Goal: Information Seeking & Learning: Find contact information

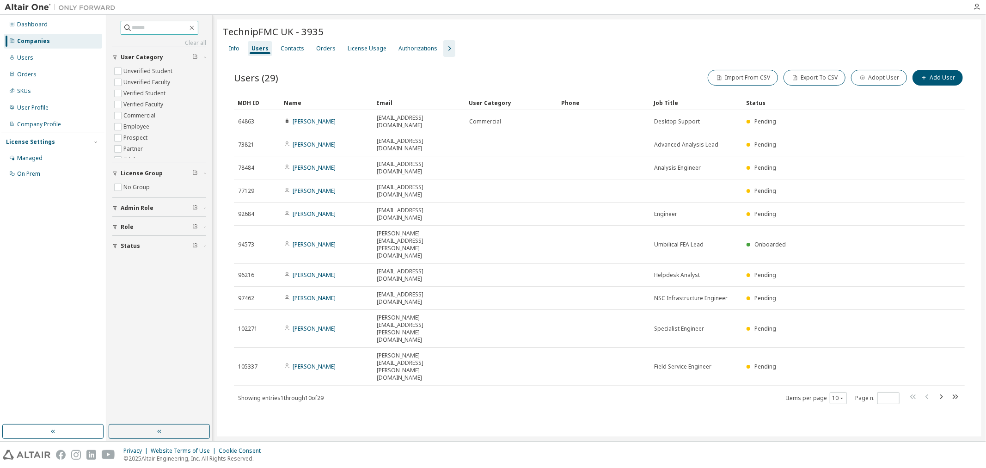
click at [132, 30] on input "text" at bounding box center [159, 27] width 55 height 9
type input "******"
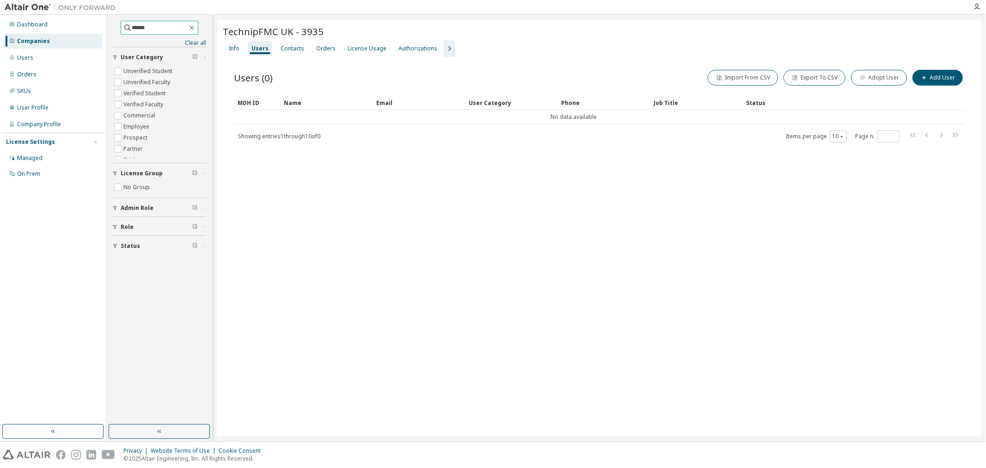
click at [195, 29] on icon "button" at bounding box center [191, 27] width 7 height 7
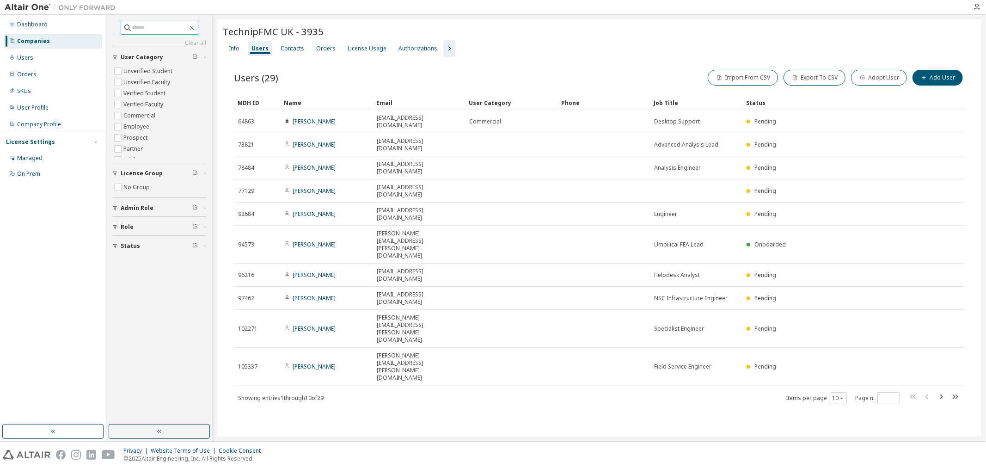
click at [165, 25] on input "text" at bounding box center [159, 27] width 55 height 9
click at [36, 40] on div "Companies" at bounding box center [33, 40] width 33 height 7
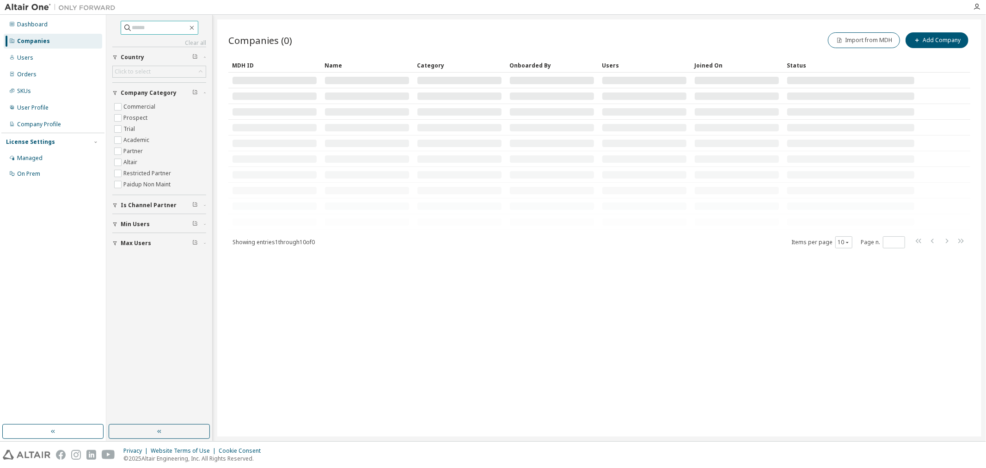
click at [136, 30] on input "text" at bounding box center [159, 27] width 55 height 9
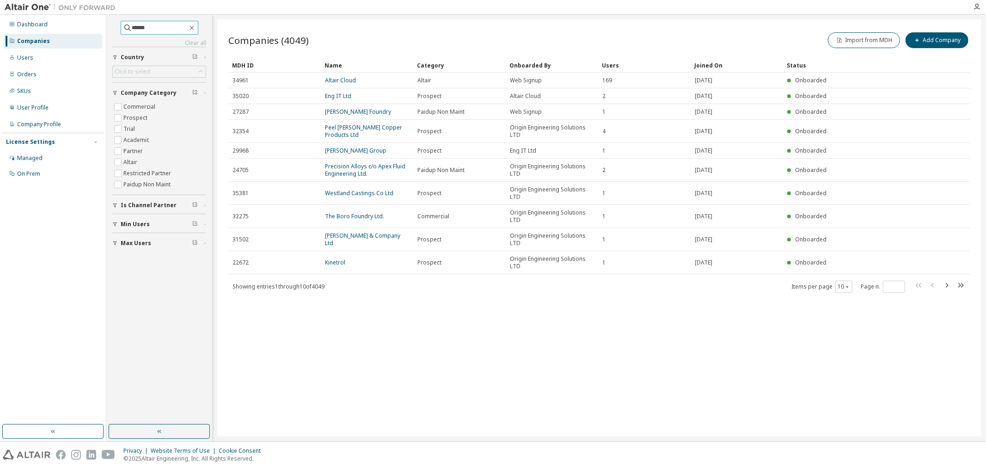
type input "******"
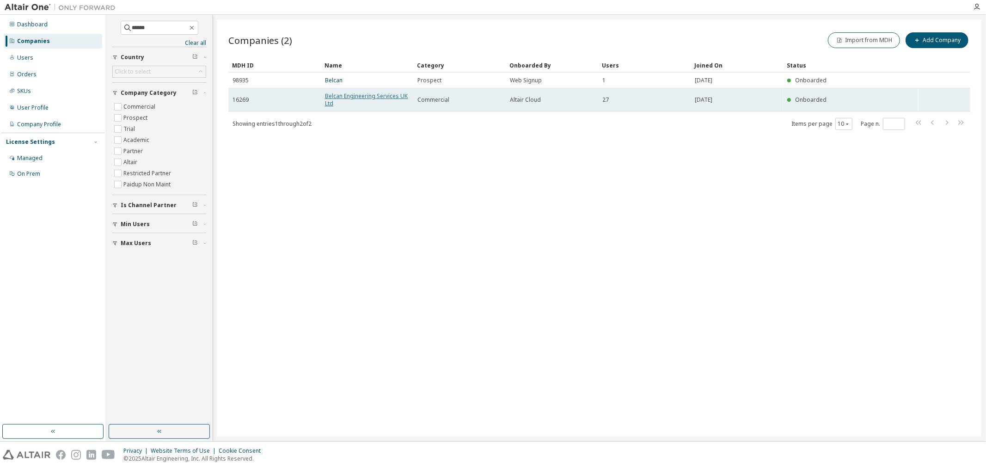
click at [343, 96] on link "Belcan Engineering Services UK Ltd" at bounding box center [366, 99] width 83 height 15
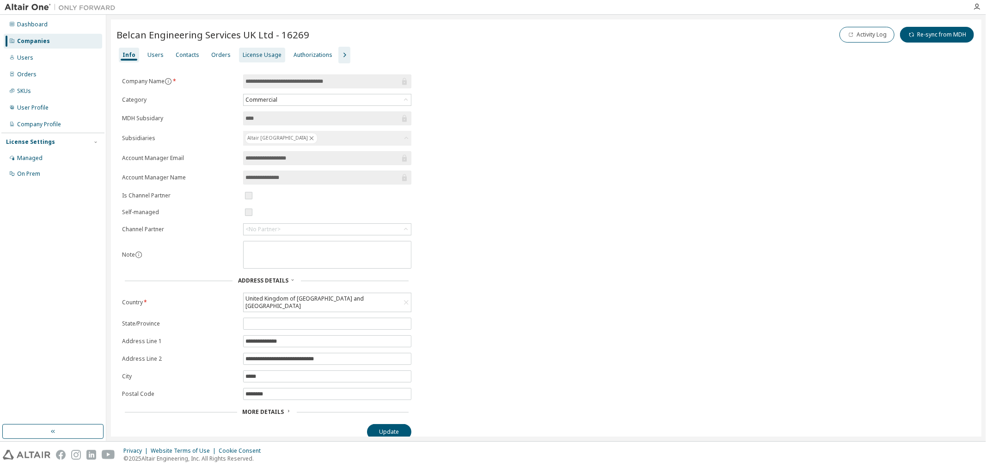
click at [256, 54] on div "License Usage" at bounding box center [262, 54] width 39 height 7
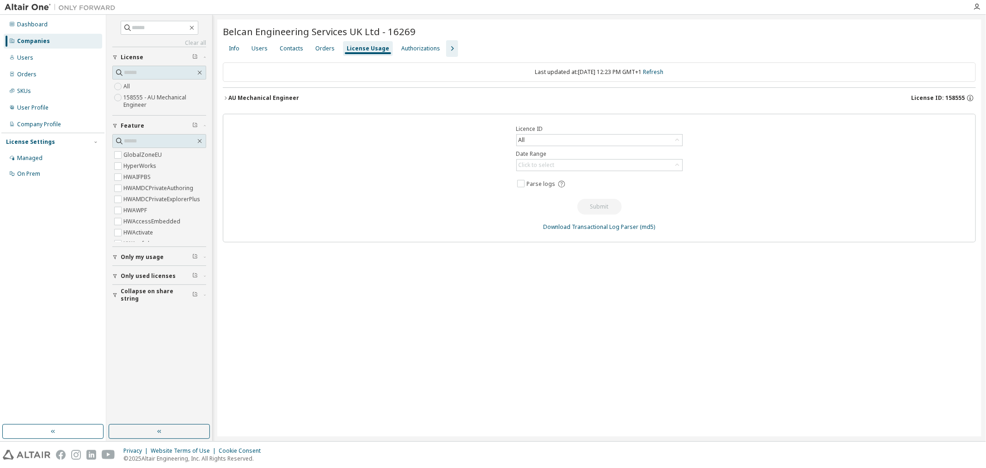
click at [228, 94] on div "AU Mechanical Engineer" at bounding box center [263, 97] width 71 height 7
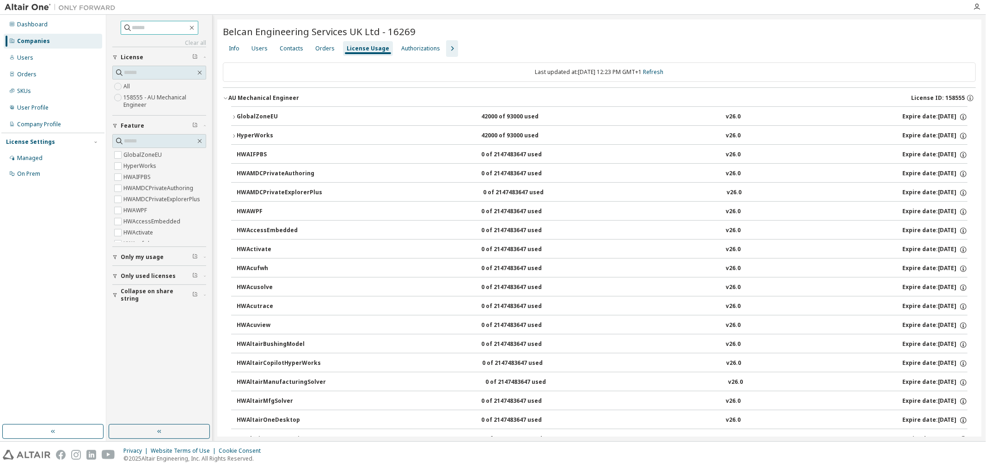
click at [137, 24] on input "text" at bounding box center [159, 27] width 55 height 9
type input "*"
type input "********"
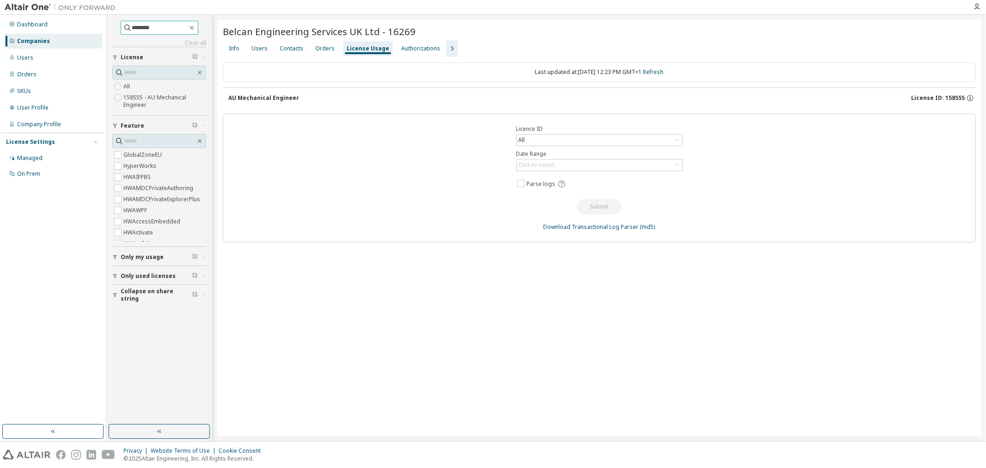
click at [171, 26] on input "********" at bounding box center [159, 27] width 55 height 9
click at [195, 28] on icon "button" at bounding box center [191, 27] width 7 height 7
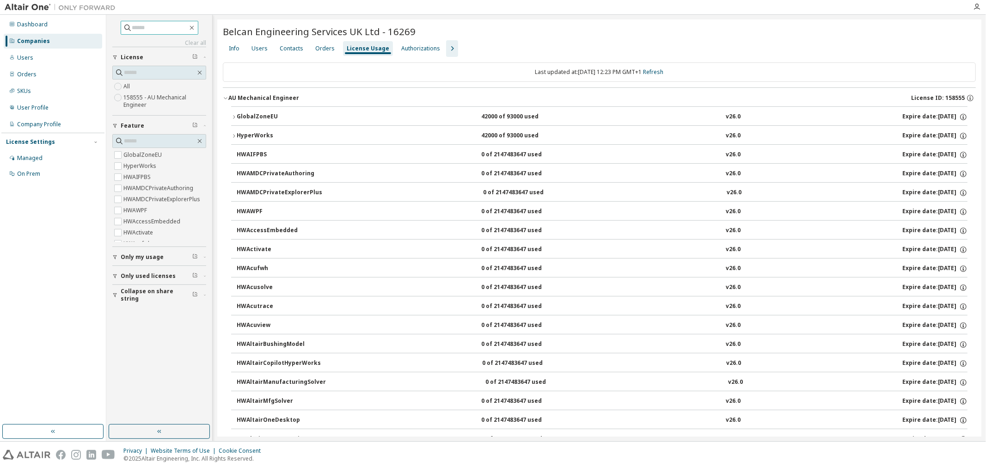
click at [141, 28] on input "text" at bounding box center [159, 27] width 55 height 9
type input "*"
type input "********"
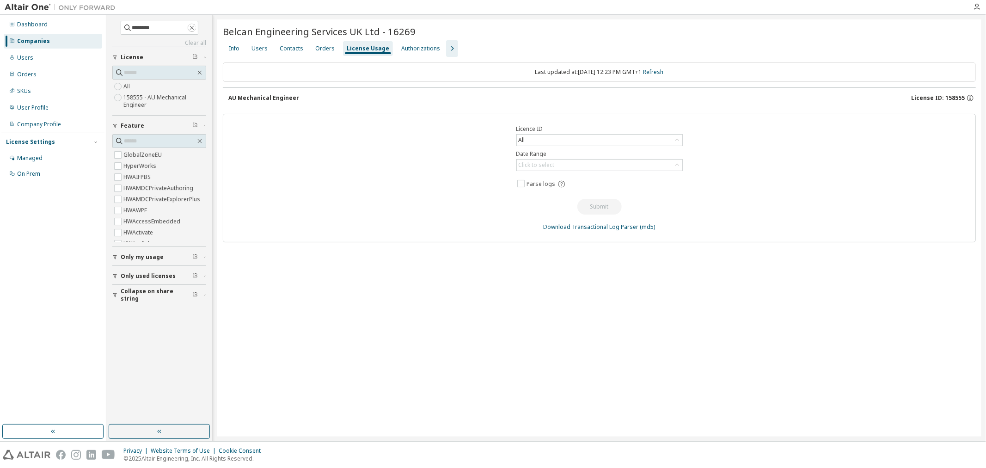
drag, startPoint x: 201, startPoint y: 28, endPoint x: 78, endPoint y: 43, distance: 124.3
click at [195, 27] on icon "button" at bounding box center [191, 27] width 7 height 7
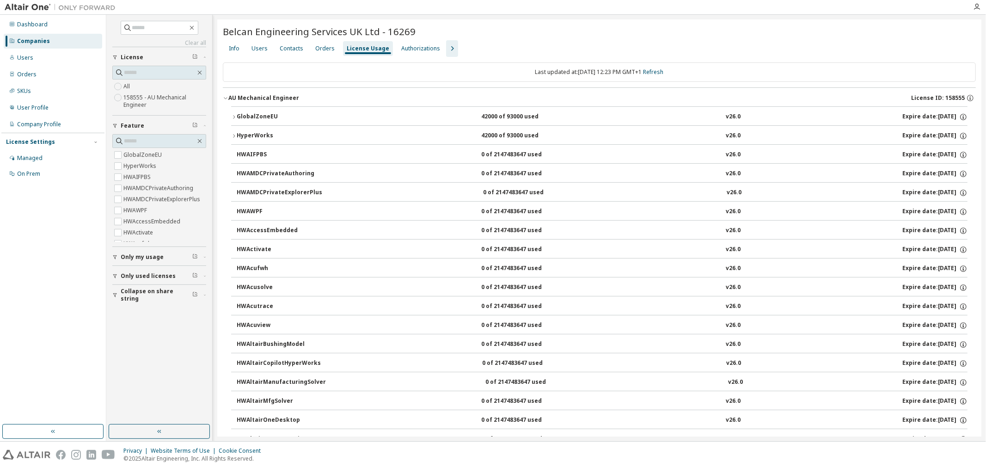
click at [29, 39] on div "Companies" at bounding box center [33, 40] width 33 height 7
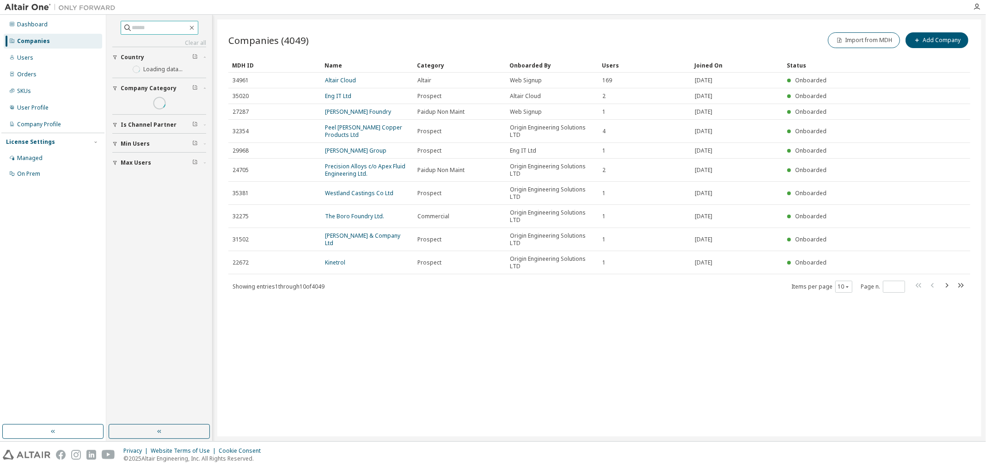
click at [132, 27] on input "text" at bounding box center [159, 27] width 55 height 9
type input "********"
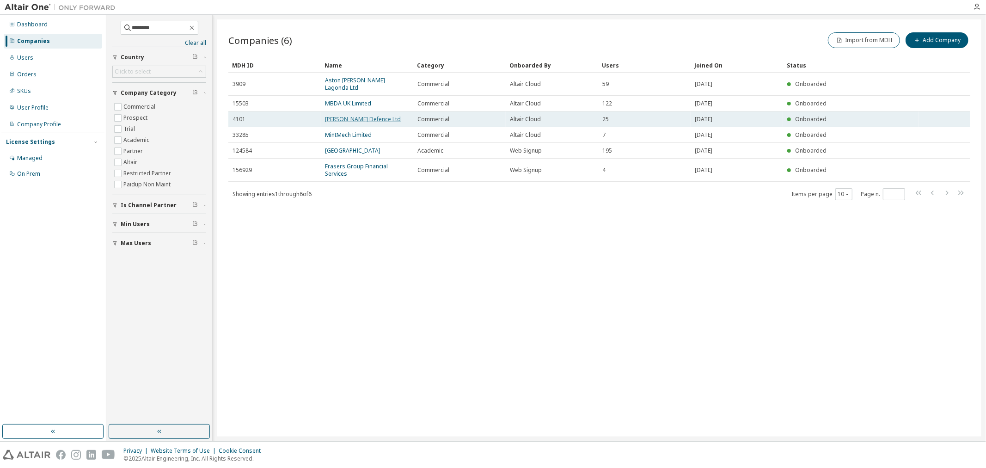
click at [341, 115] on link "[PERSON_NAME] Defence Ltd" at bounding box center [363, 119] width 76 height 8
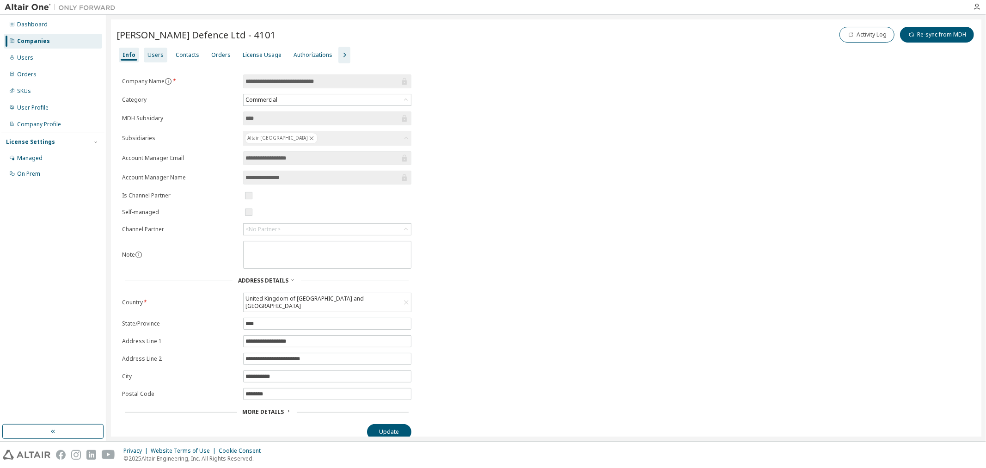
click at [149, 56] on div "Users" at bounding box center [155, 54] width 16 height 7
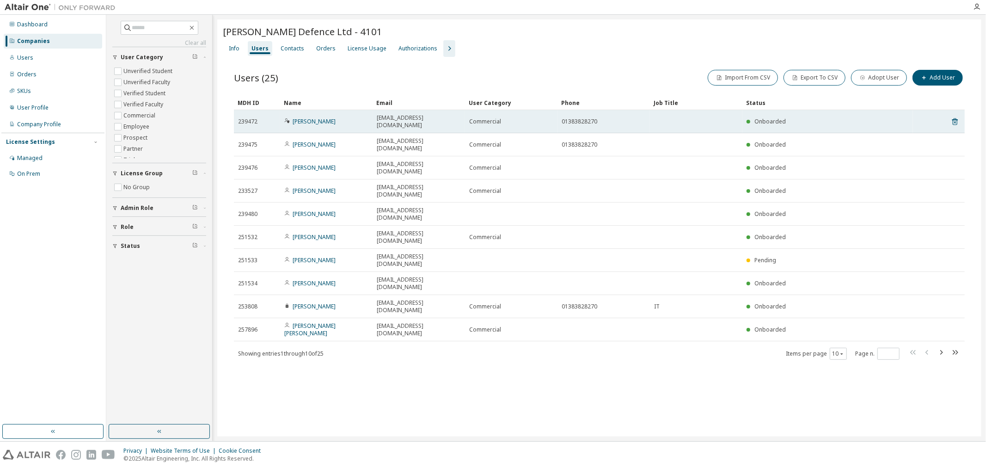
drag, startPoint x: 373, startPoint y: 117, endPoint x: 464, endPoint y: 115, distance: 91.1
click at [464, 115] on td "[EMAIL_ADDRESS][DOMAIN_NAME]" at bounding box center [418, 121] width 92 height 23
copy span "[EMAIL_ADDRESS][DOMAIN_NAME]"
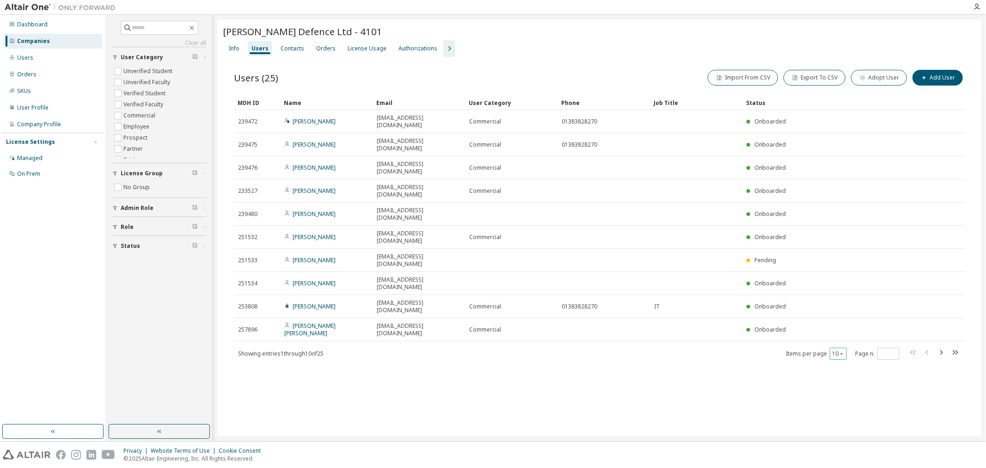
click at [843, 351] on icon "button" at bounding box center [842, 354] width 6 height 6
click at [851, 312] on div "30" at bounding box center [867, 313] width 74 height 11
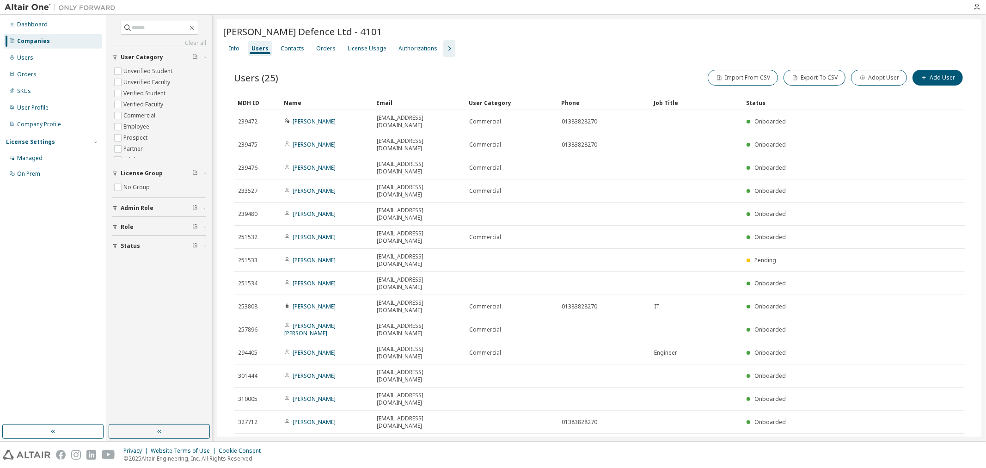
click at [290, 102] on div "Name" at bounding box center [326, 102] width 85 height 15
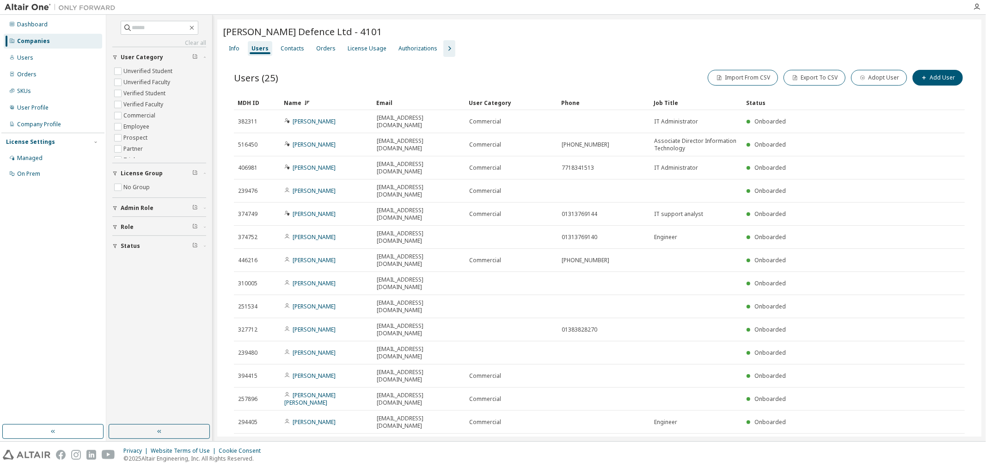
click at [292, 104] on div "Name" at bounding box center [326, 102] width 85 height 15
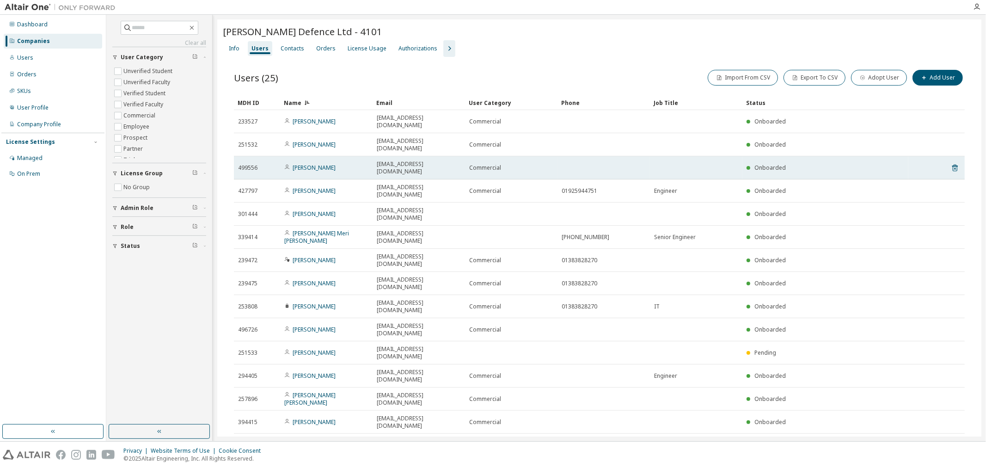
drag, startPoint x: 374, startPoint y: 146, endPoint x: 462, endPoint y: 151, distance: 87.9
click at [462, 156] on td "[EMAIL_ADDRESS][DOMAIN_NAME]" at bounding box center [418, 167] width 92 height 23
copy span "[EMAIL_ADDRESS][DOMAIN_NAME]"
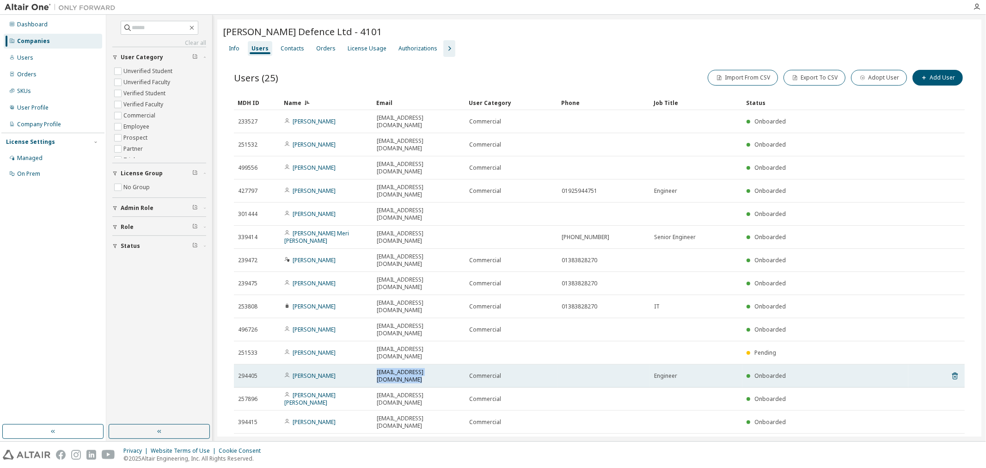
drag, startPoint x: 377, startPoint y: 291, endPoint x: 458, endPoint y: 292, distance: 81.8
click at [458, 368] on span "[EMAIL_ADDRESS][DOMAIN_NAME]" at bounding box center [419, 375] width 84 height 15
copy span "[EMAIL_ADDRESS][DOMAIN_NAME]"
